Goal: Task Accomplishment & Management: Complete application form

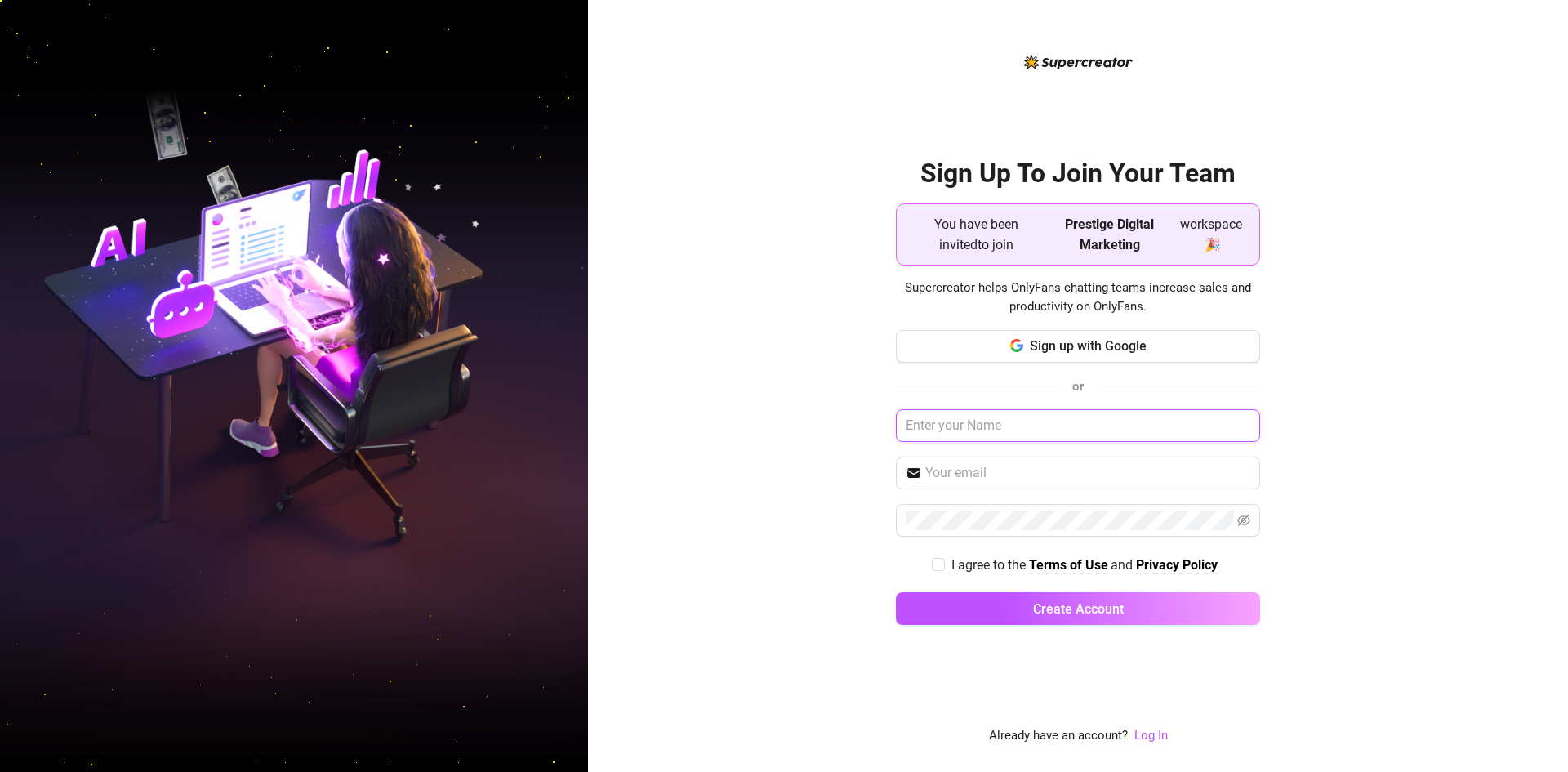
click at [976, 431] on input "text" at bounding box center [1078, 425] width 364 height 32
click at [1026, 343] on button "Sign up with Google" at bounding box center [1078, 346] width 364 height 32
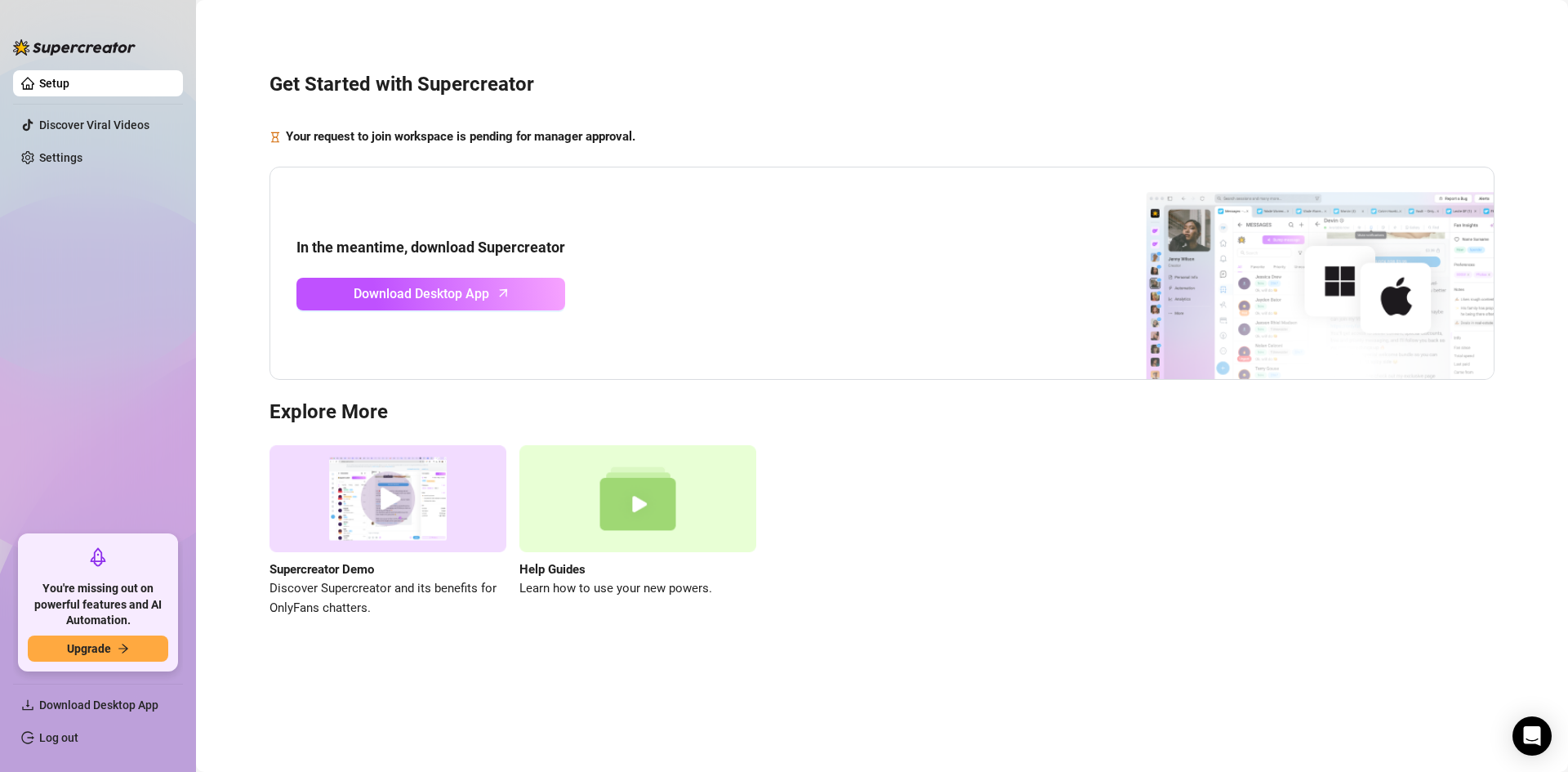
click at [946, 285] on div "In the meantime, download Supercreator Download Desktop App" at bounding box center [882, 273] width 1225 height 214
click at [940, 175] on div "In the meantime, download Supercreator Download Desktop App" at bounding box center [882, 273] width 1225 height 214
click at [66, 151] on link "Settings" at bounding box center [61, 157] width 43 height 13
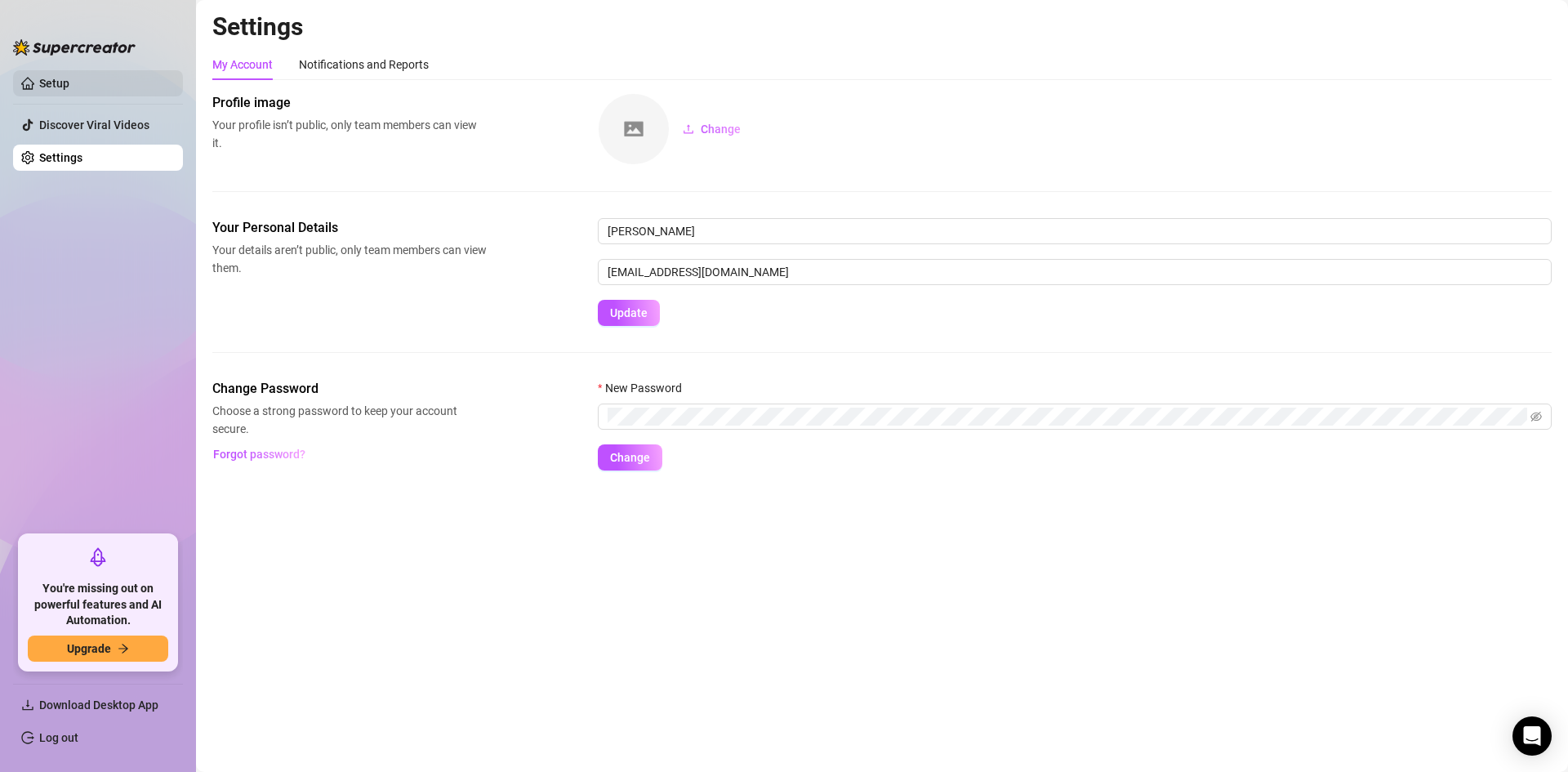
click at [69, 84] on link "Setup" at bounding box center [54, 83] width 30 height 13
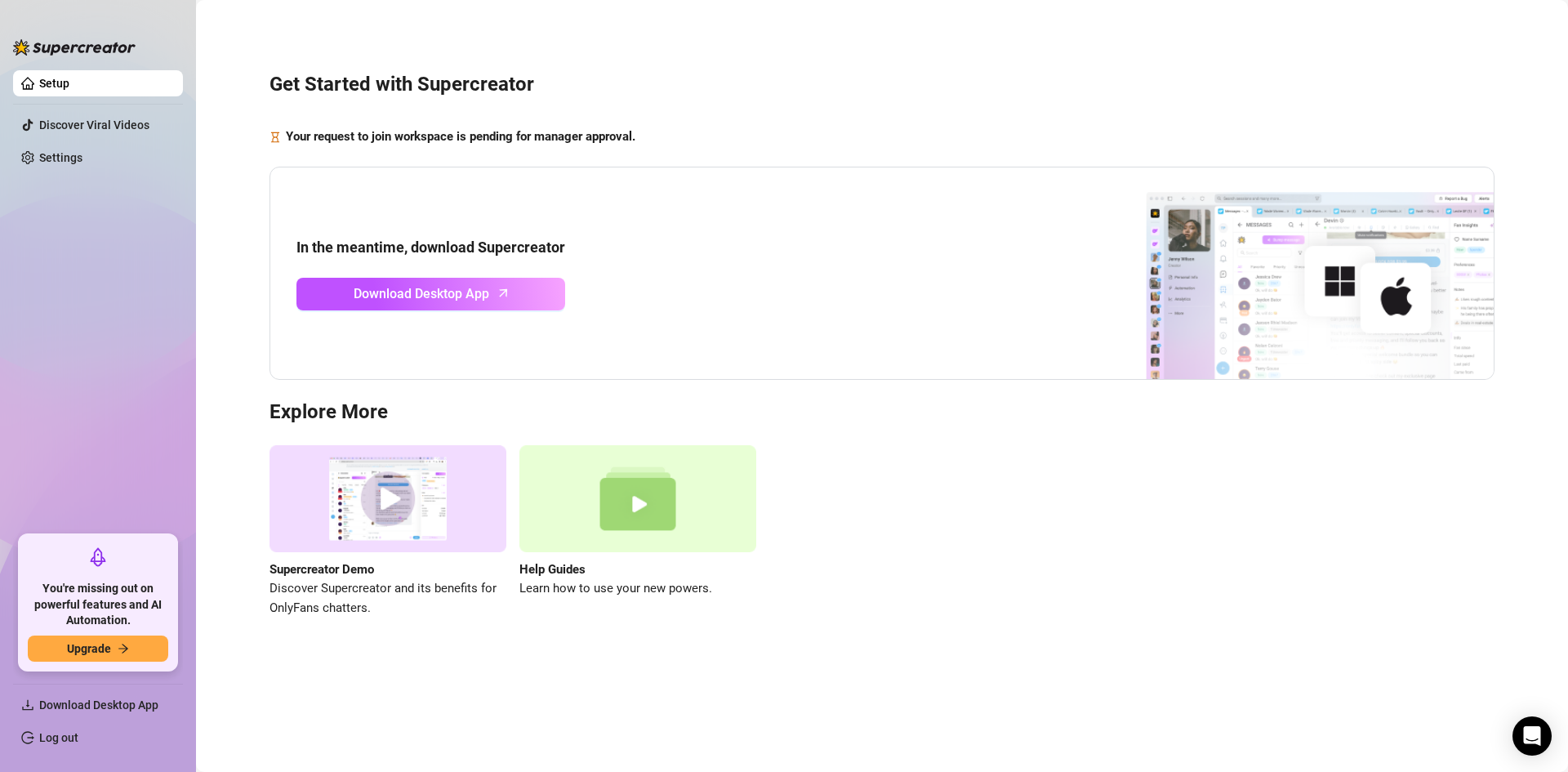
click at [490, 141] on strong "Your request to join workspace is pending for manager approval." at bounding box center [460, 137] width 350 height 15
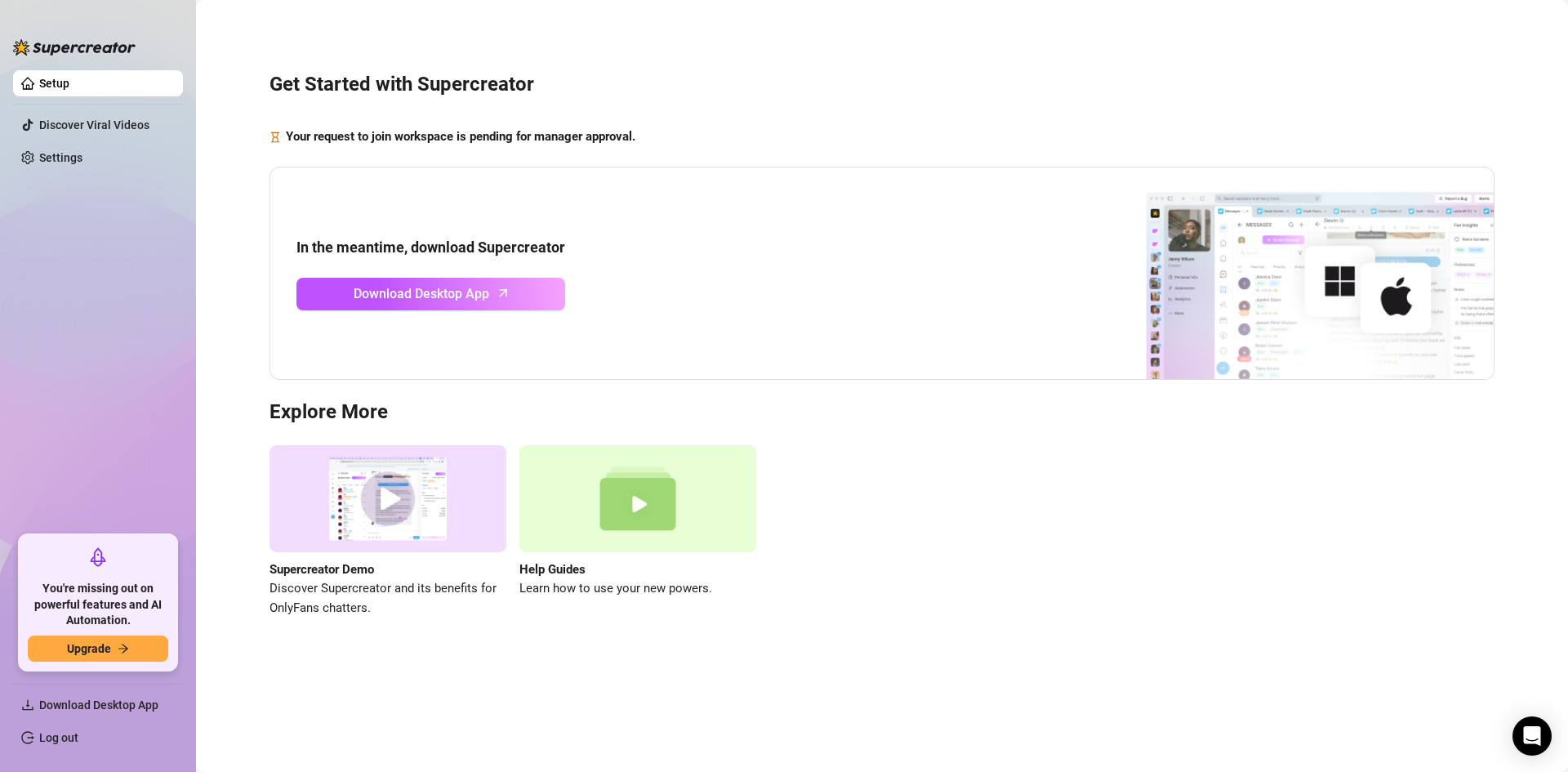
click at [978, 247] on div "In the meantime, download Supercreator Download Desktop App" at bounding box center [882, 273] width 1225 height 214
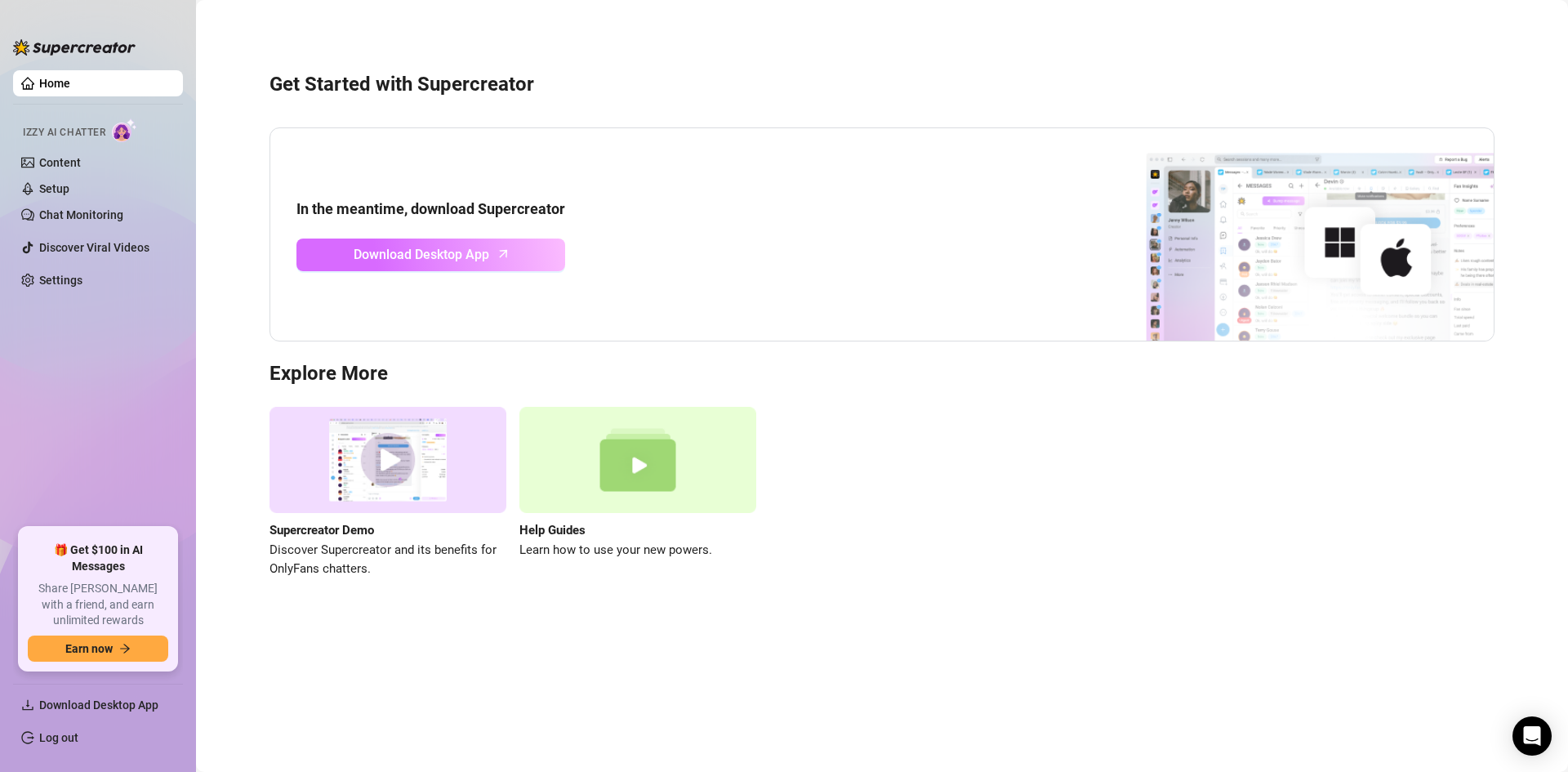
click at [482, 255] on span "Download Desktop App" at bounding box center [421, 254] width 136 height 21
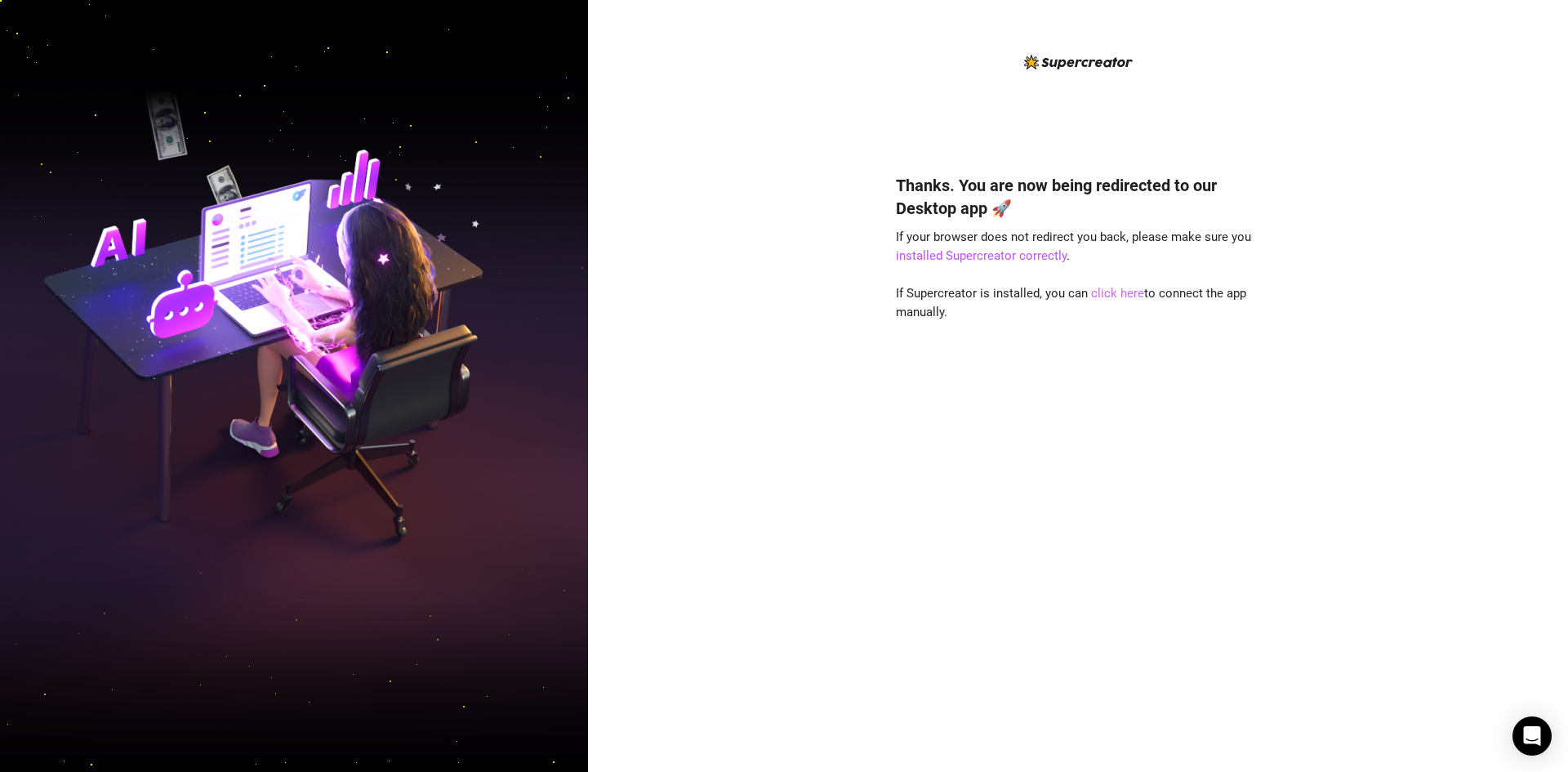
click at [1118, 295] on link "click here" at bounding box center [1118, 293] width 53 height 15
click at [862, 154] on div "Thanks. You are now being redirected to our Desktop app 🚀 If your browser does …" at bounding box center [1078, 386] width 980 height 772
